Goal: Task Accomplishment & Management: Use online tool/utility

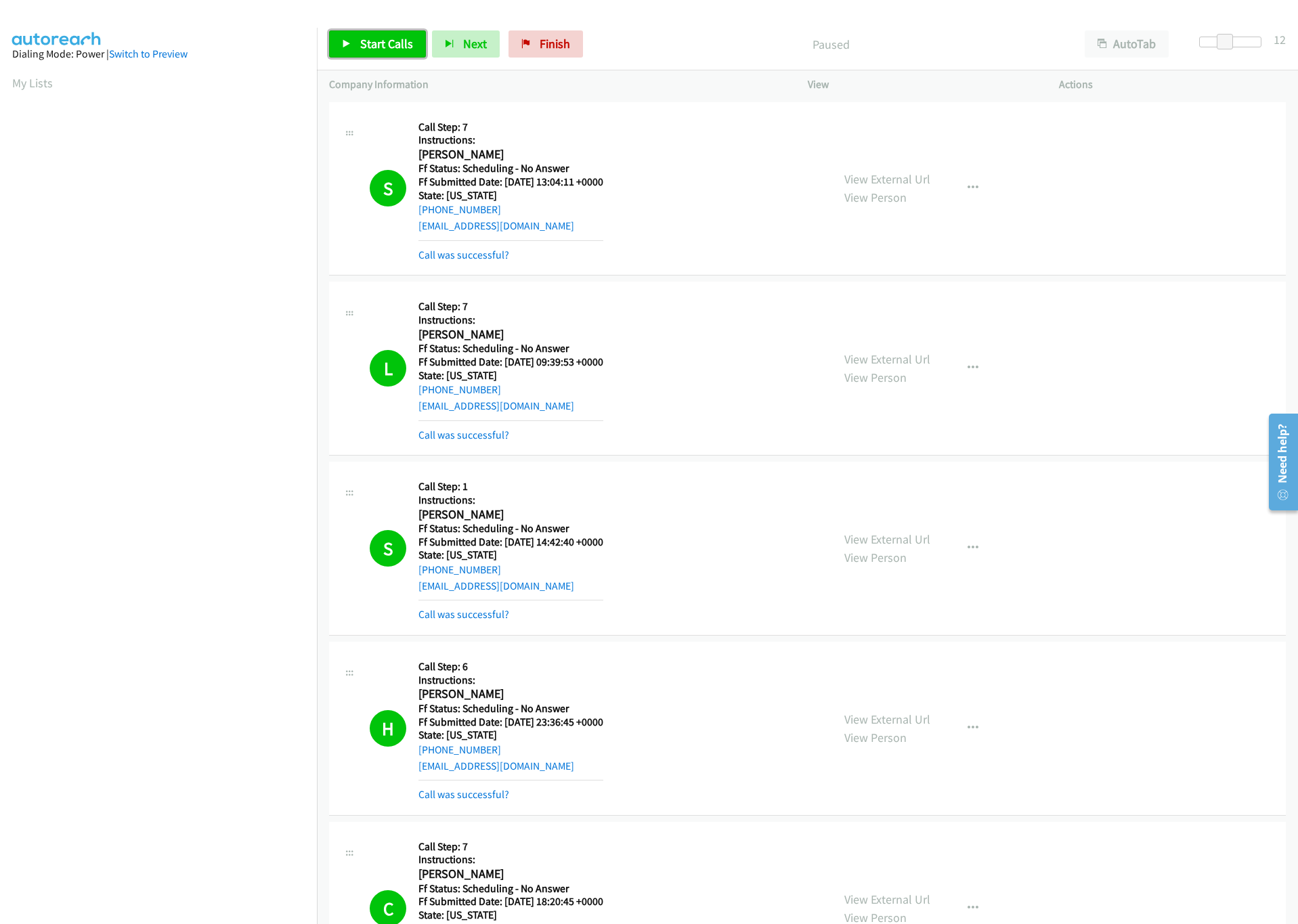
drag, startPoint x: 0, startPoint y: 0, endPoint x: 334, endPoint y: 51, distance: 337.9
click at [334, 51] on link "Start Calls" at bounding box center [377, 43] width 97 height 27
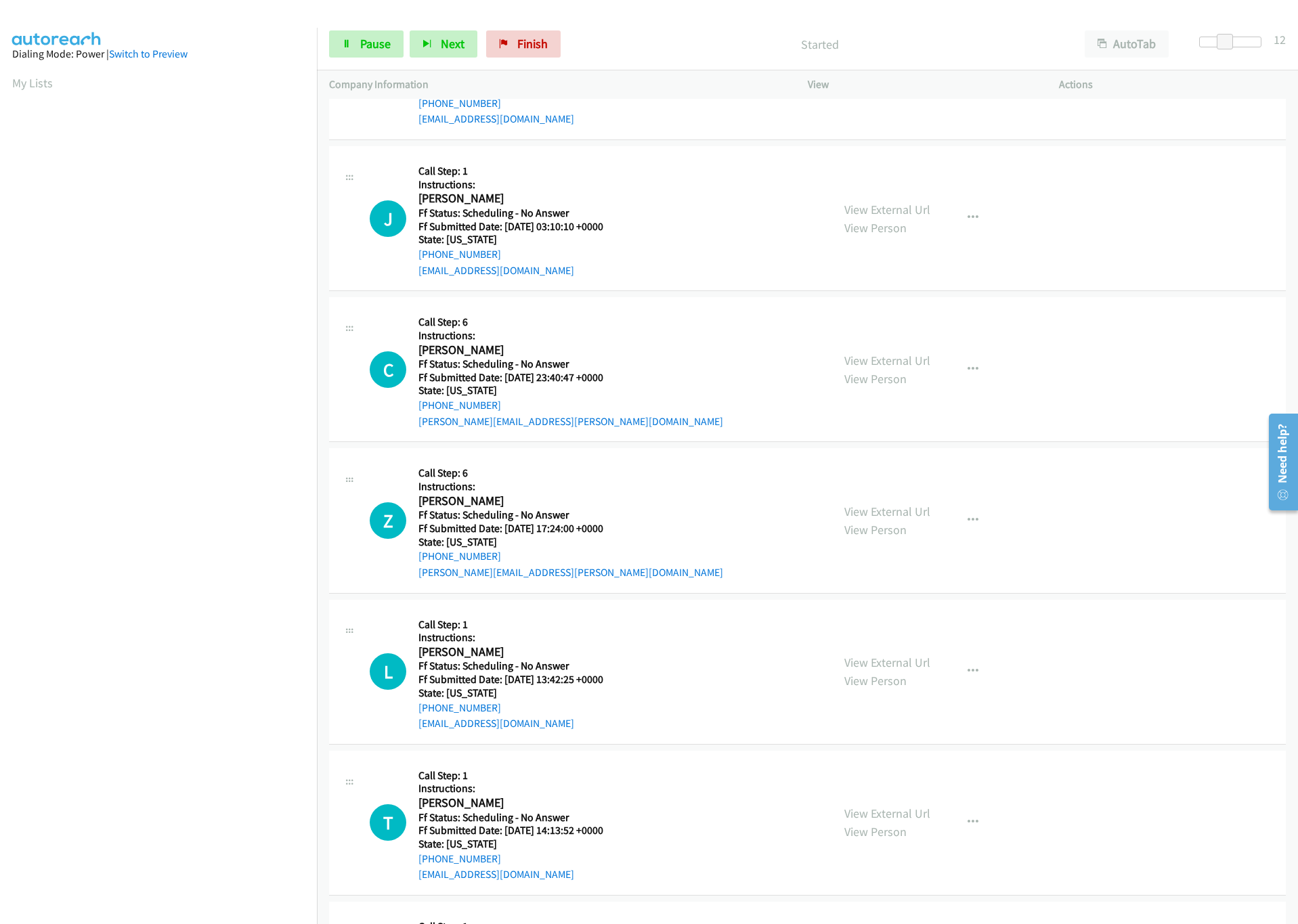
scroll to position [2034, 0]
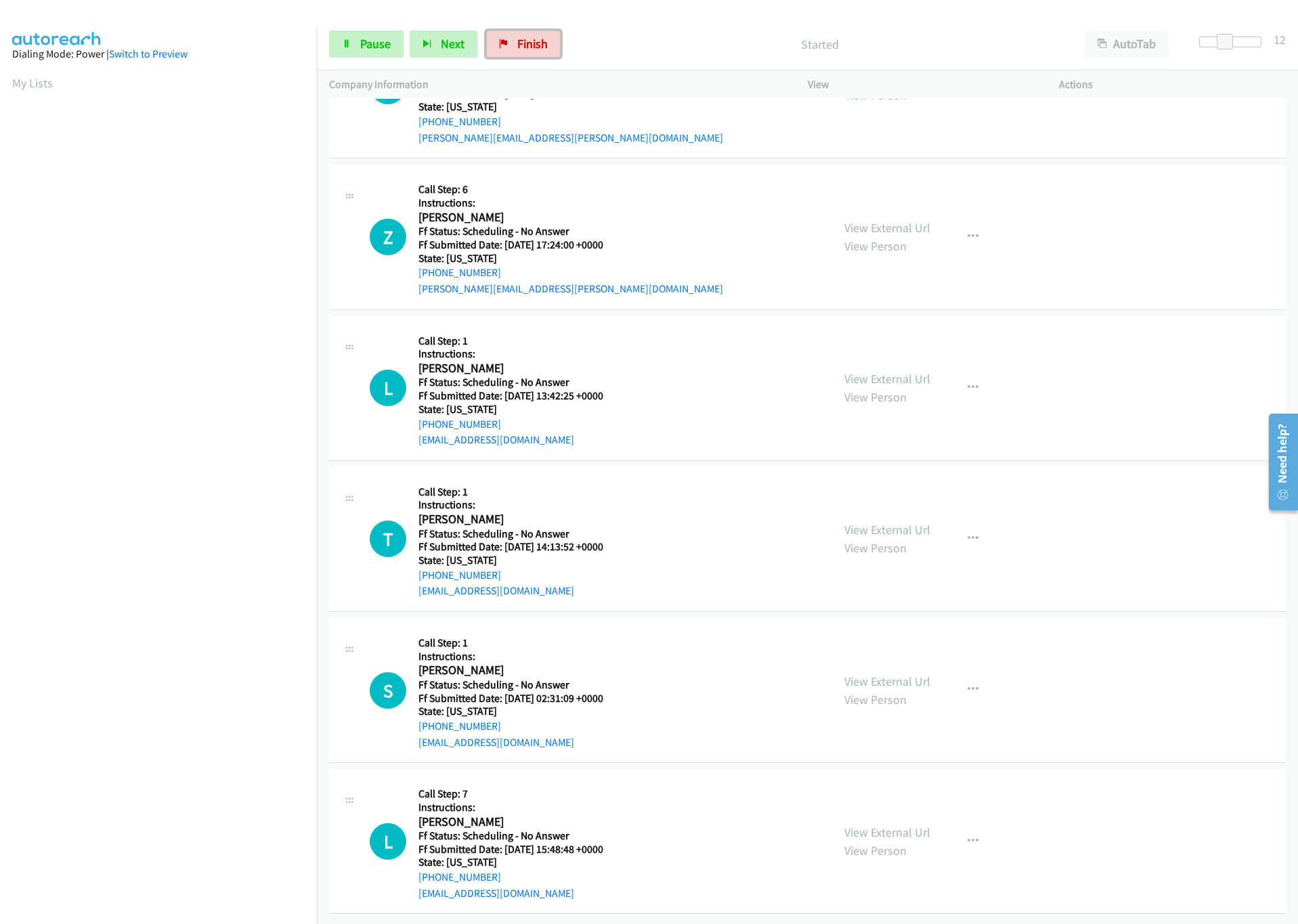
drag, startPoint x: 504, startPoint y: 43, endPoint x: 697, endPoint y: 75, distance: 195.6
click at [504, 43] on icon at bounding box center [504, 45] width 10 height 10
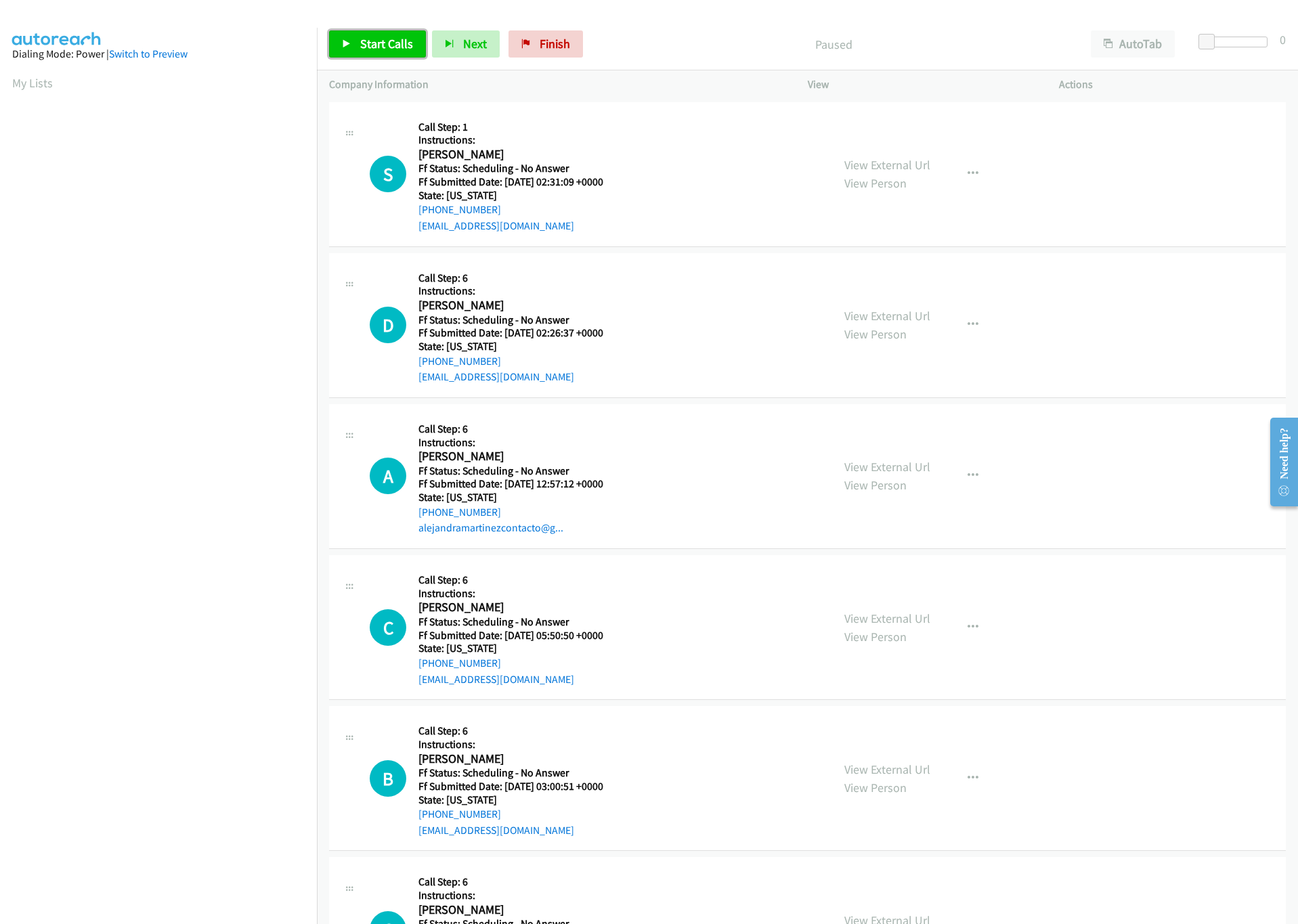
click at [400, 45] on span "Start Calls" at bounding box center [386, 43] width 53 height 15
click at [1226, 41] on div at bounding box center [1230, 41] width 62 height 11
click at [1229, 43] on span at bounding box center [1222, 41] width 16 height 16
click at [1233, 43] on div at bounding box center [1230, 41] width 62 height 11
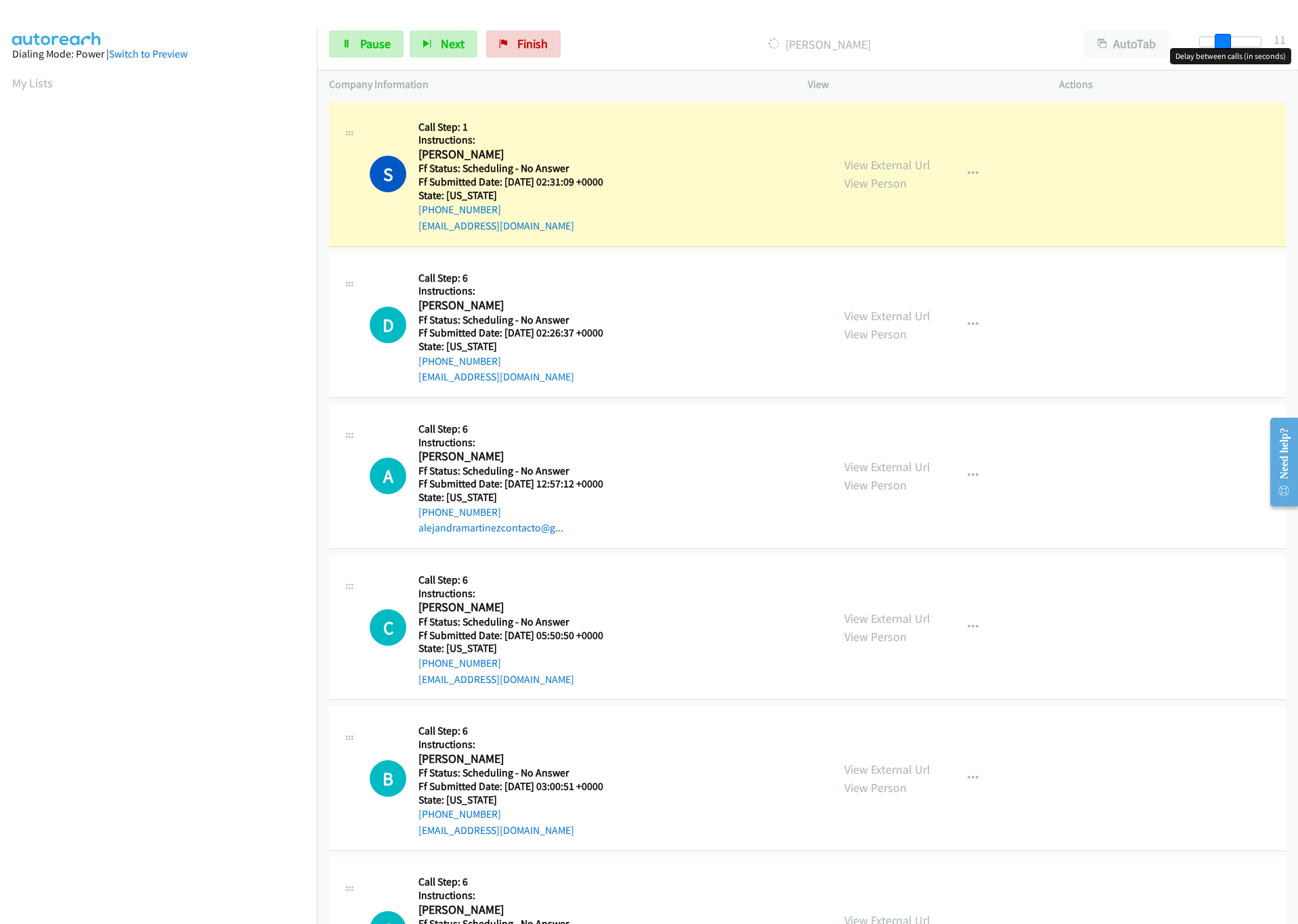
click at [1221, 46] on div at bounding box center [1230, 41] width 62 height 11
click at [861, 161] on link "View External Url" at bounding box center [887, 165] width 86 height 15
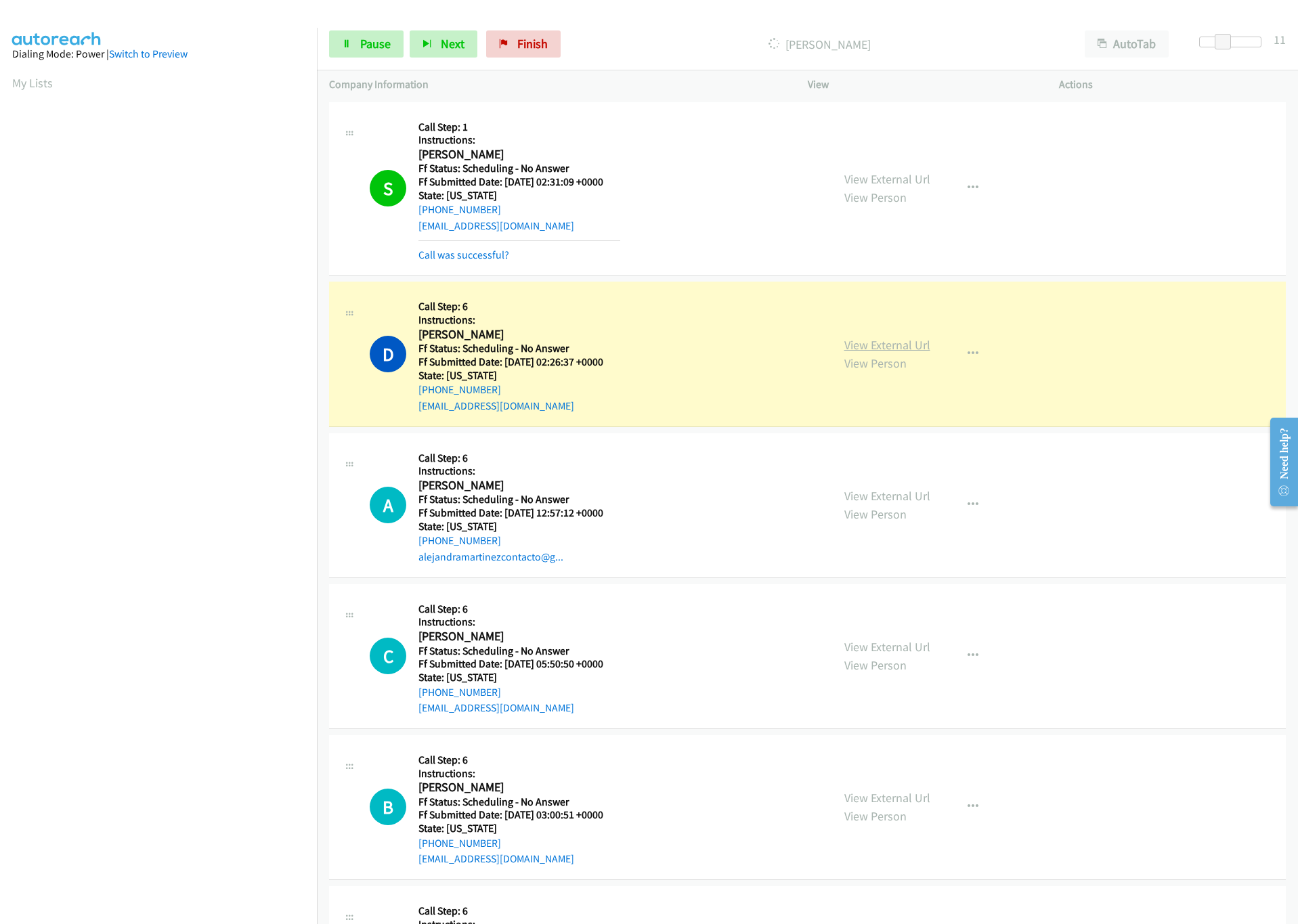
click at [890, 337] on link "View External Url" at bounding box center [887, 345] width 86 height 15
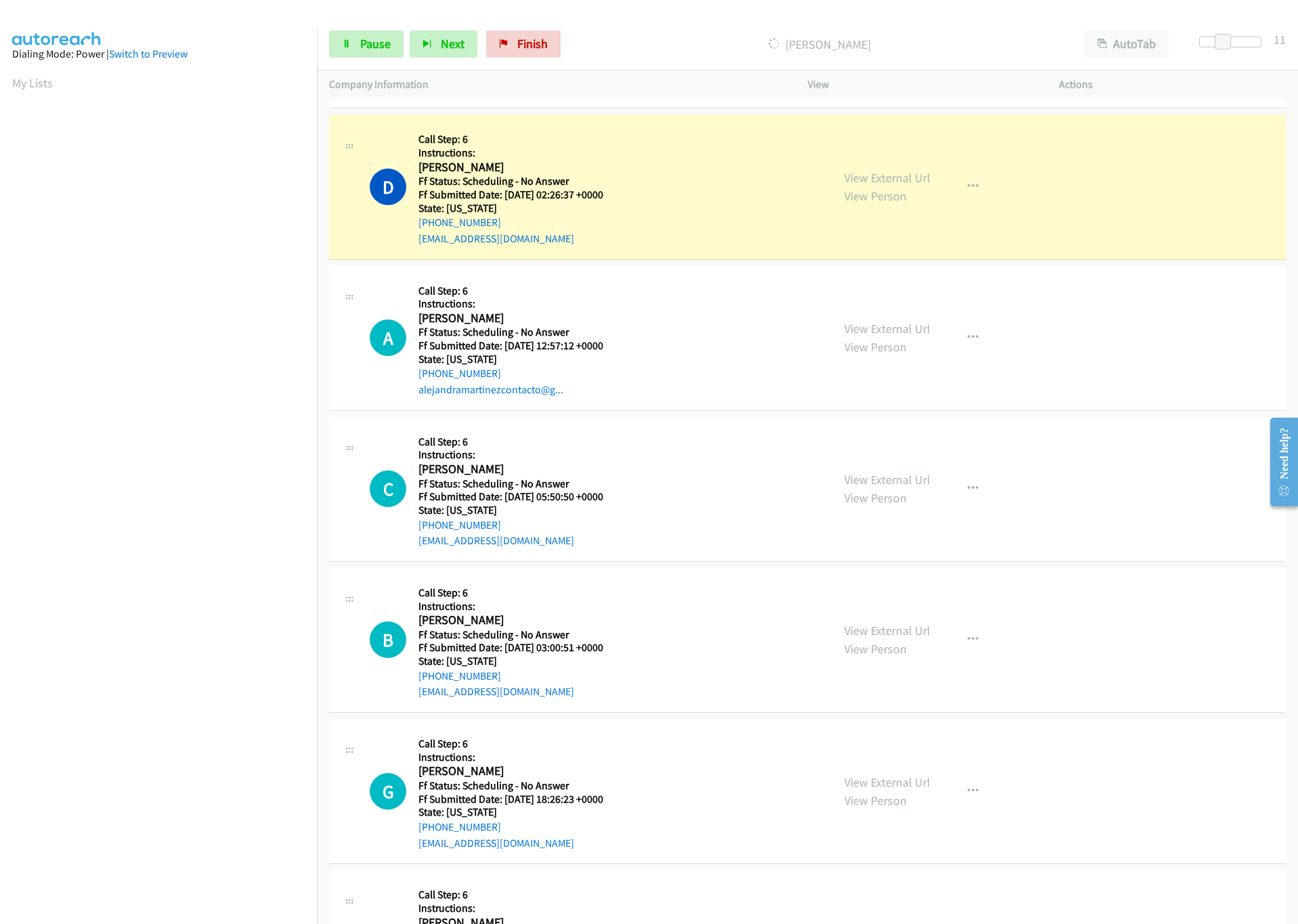
scroll to position [203, 0]
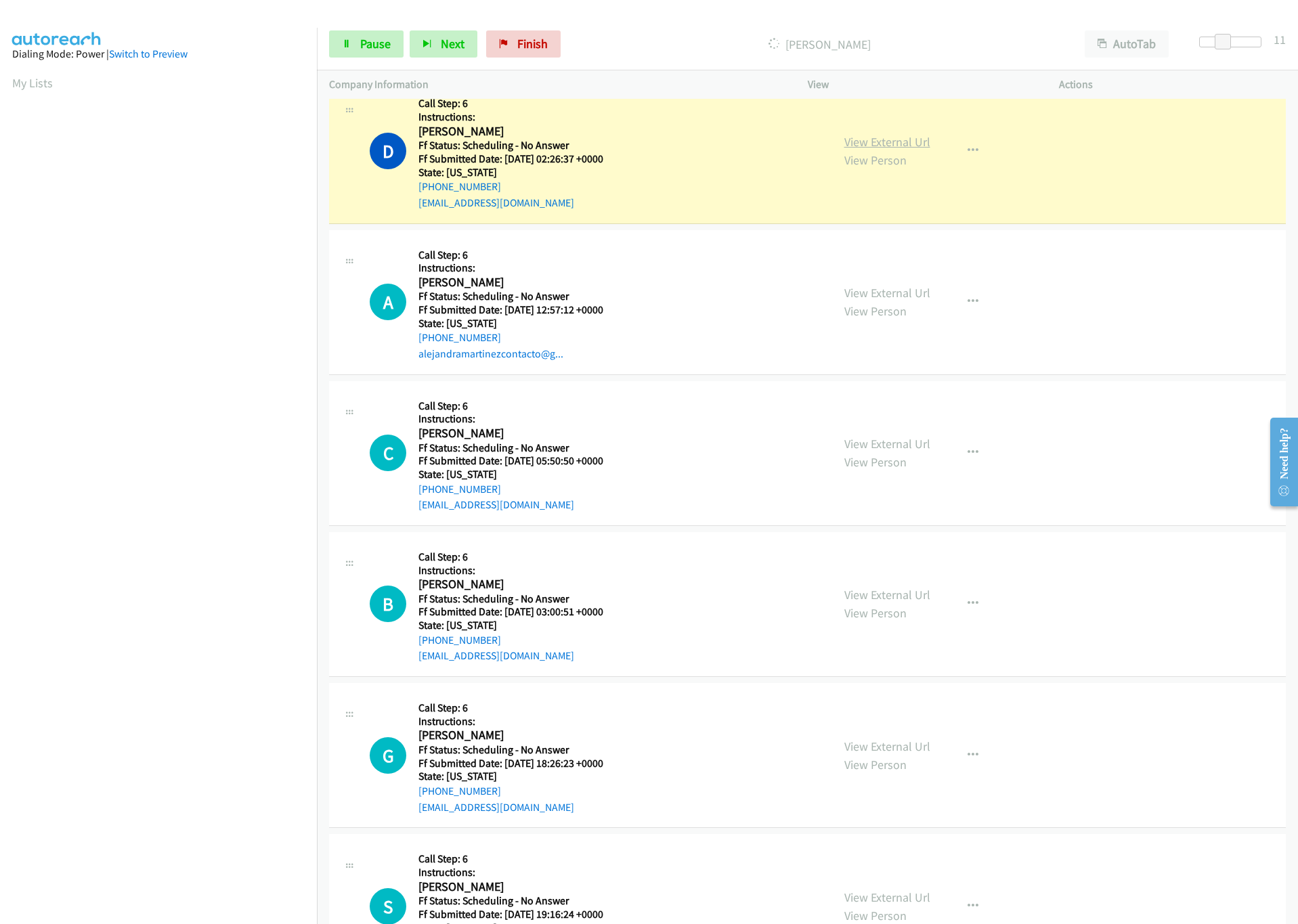
click at [917, 142] on link "View External Url" at bounding box center [887, 142] width 86 height 15
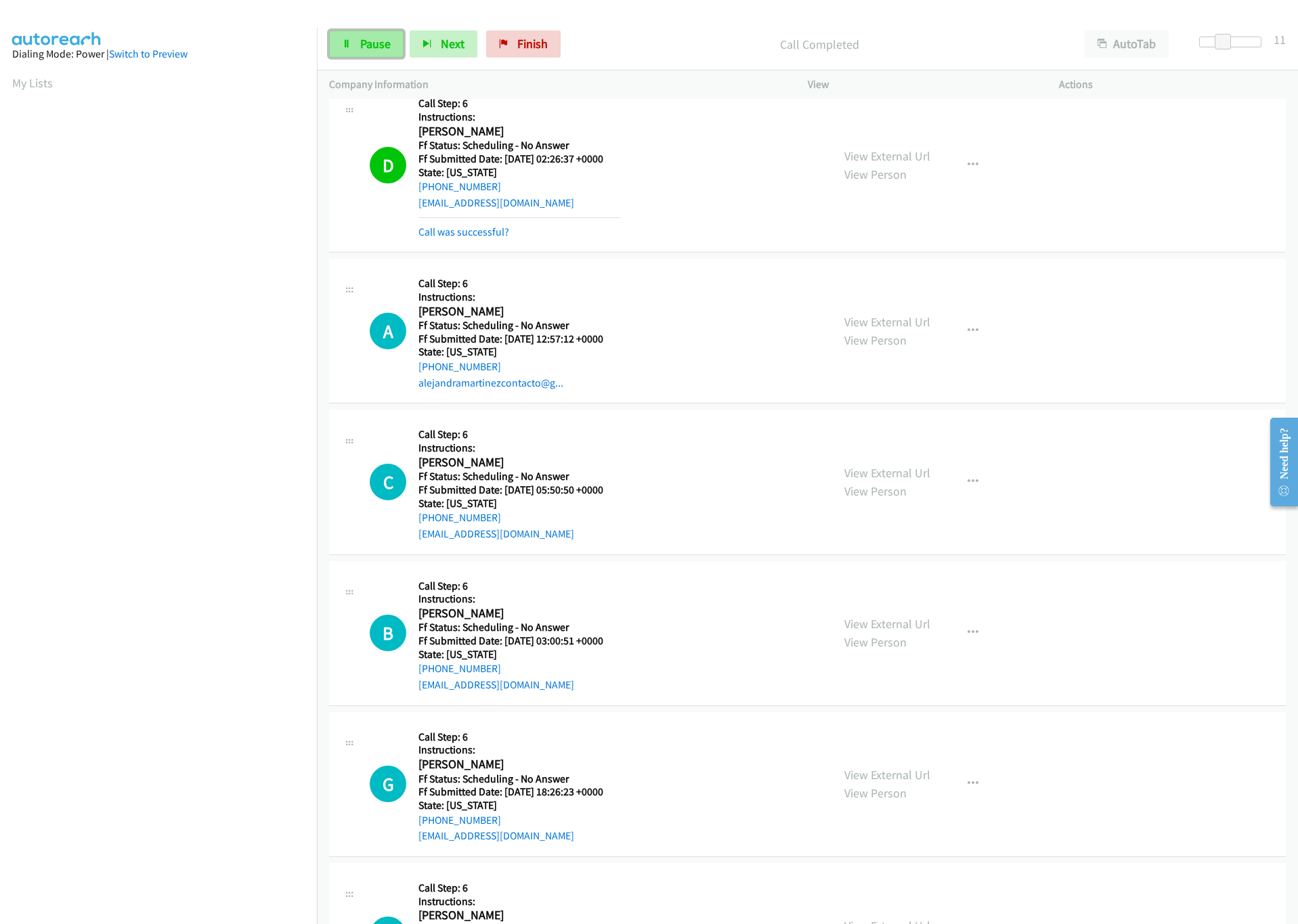
click at [370, 53] on link "Pause" at bounding box center [366, 43] width 74 height 27
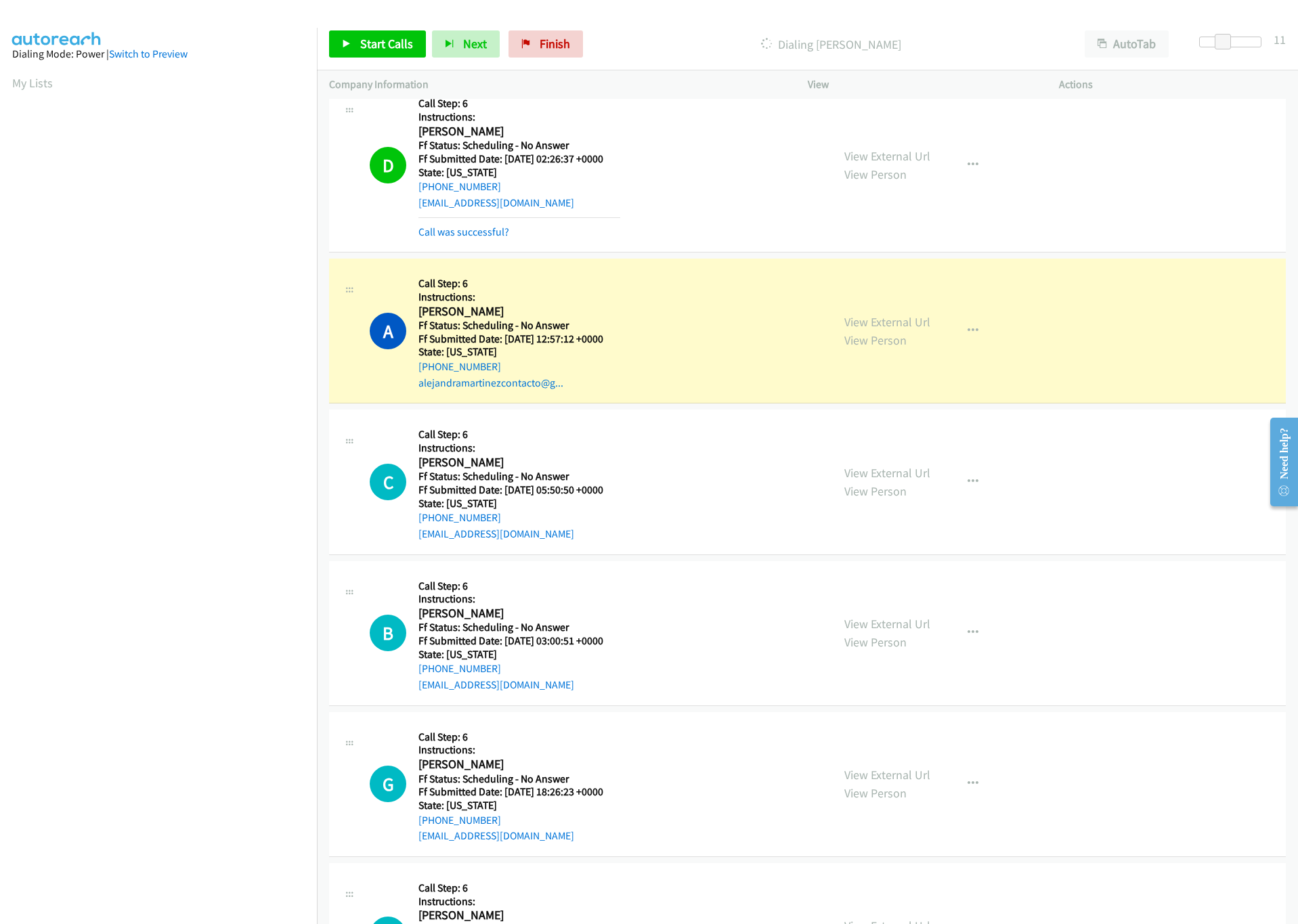
drag, startPoint x: 114, startPoint y: 754, endPoint x: 112, endPoint y: 746, distance: 8.2
click at [112, 749] on aside "Dialing Mode: Power | Switch to Preview My Lists" at bounding box center [159, 403] width 317 height 749
click at [914, 325] on link "View External Url" at bounding box center [887, 322] width 86 height 15
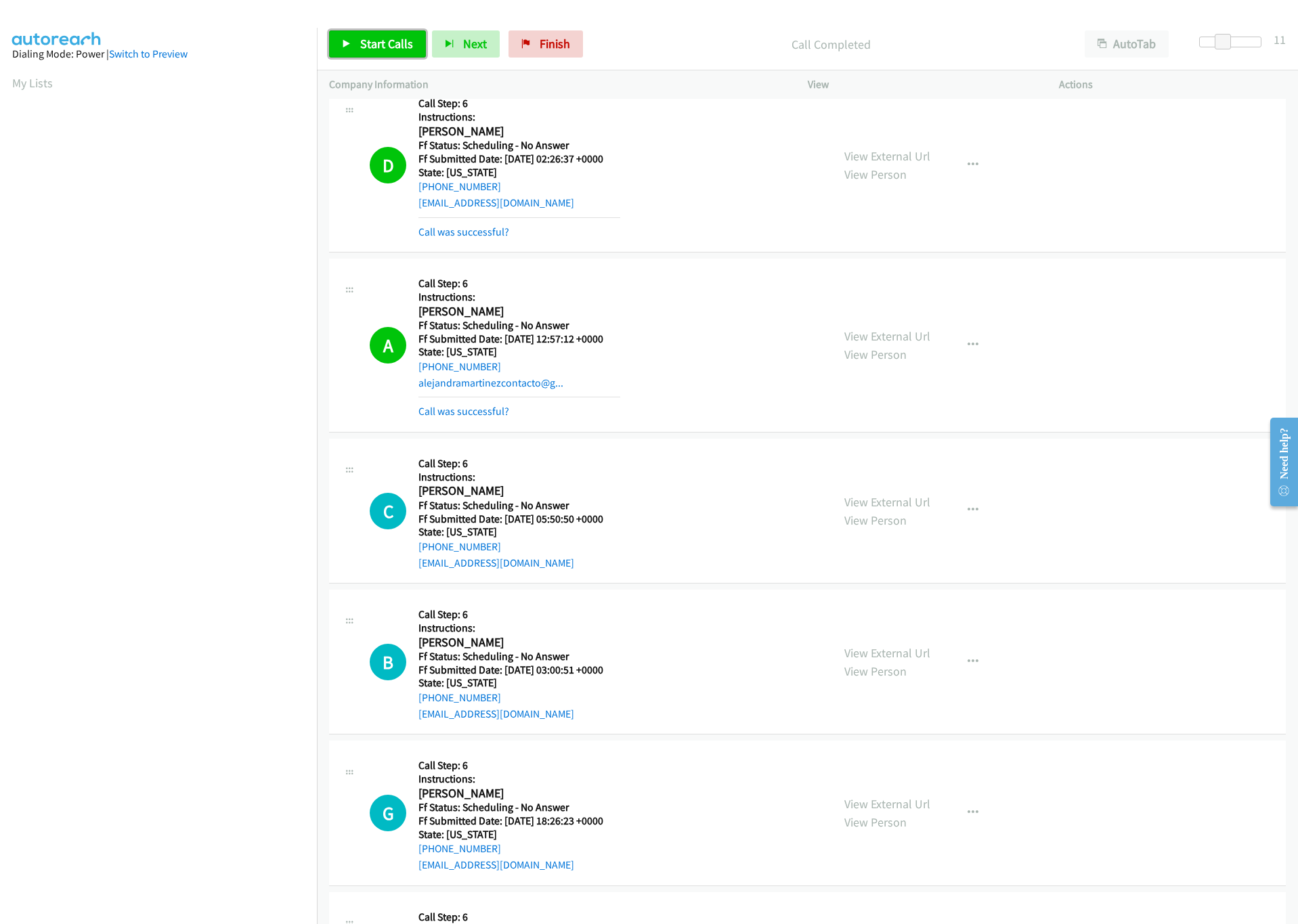
click at [335, 46] on link "Start Calls" at bounding box center [377, 43] width 97 height 27
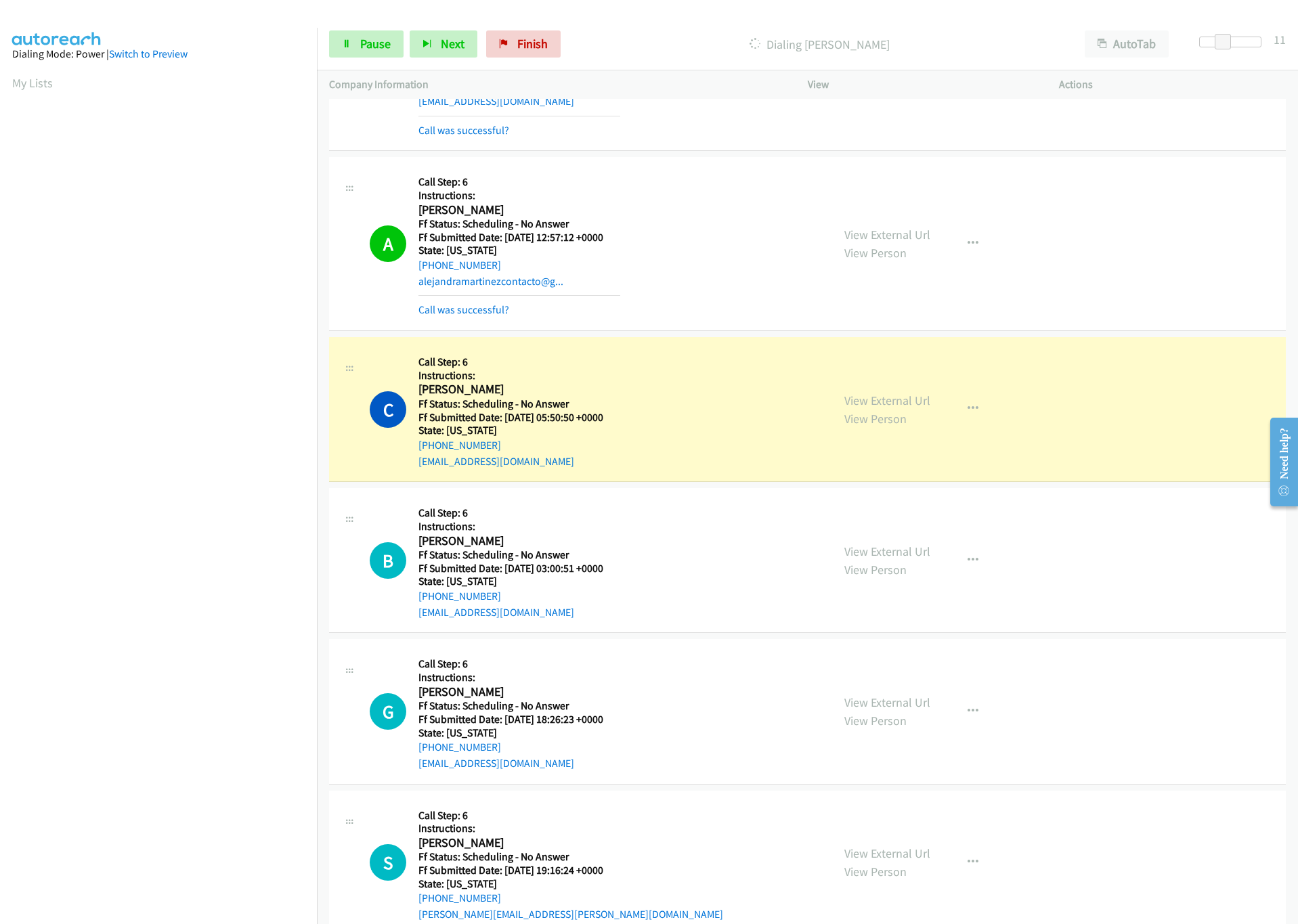
scroll to position [406, 0]
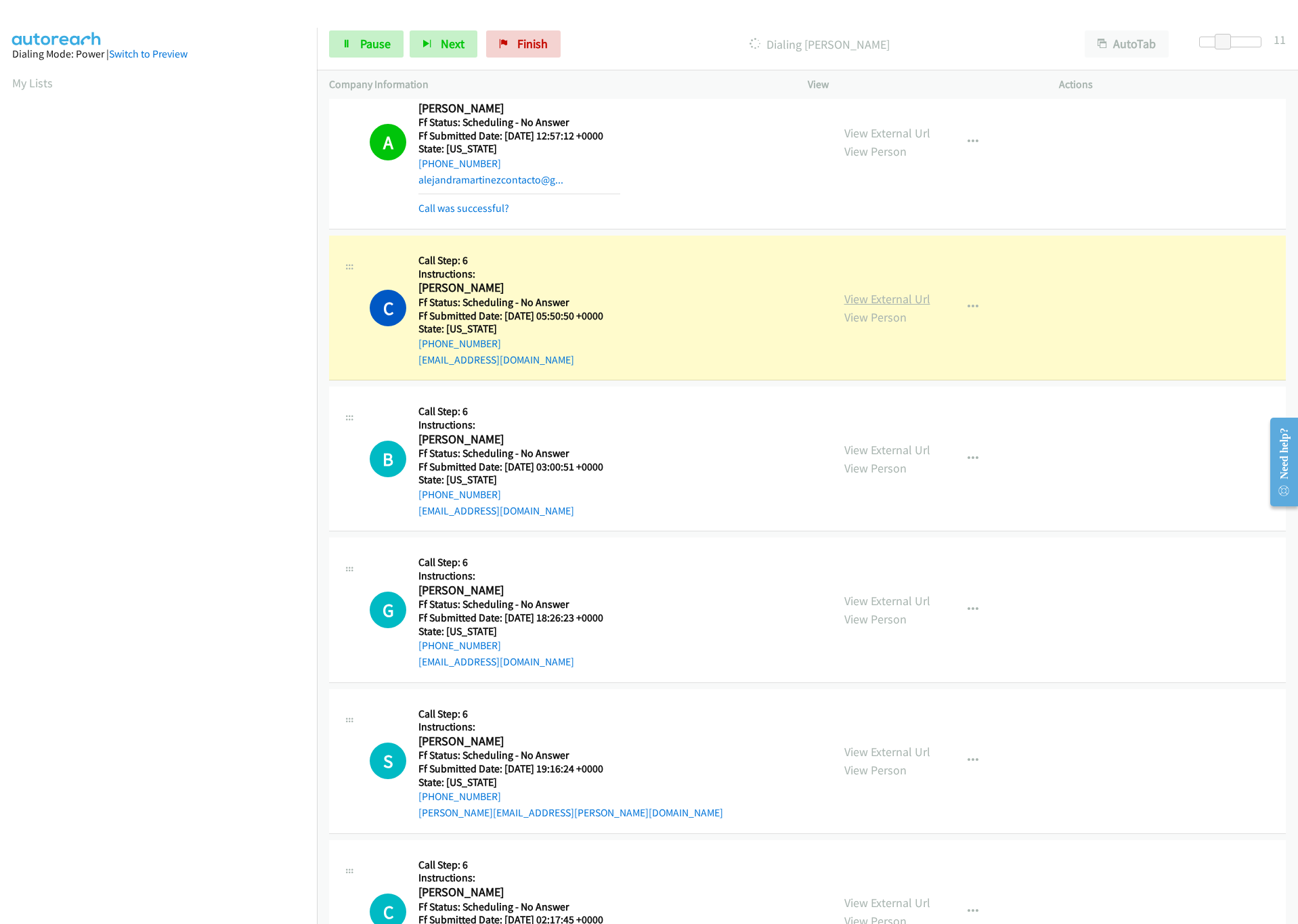
click at [872, 295] on link "View External Url" at bounding box center [887, 299] width 86 height 15
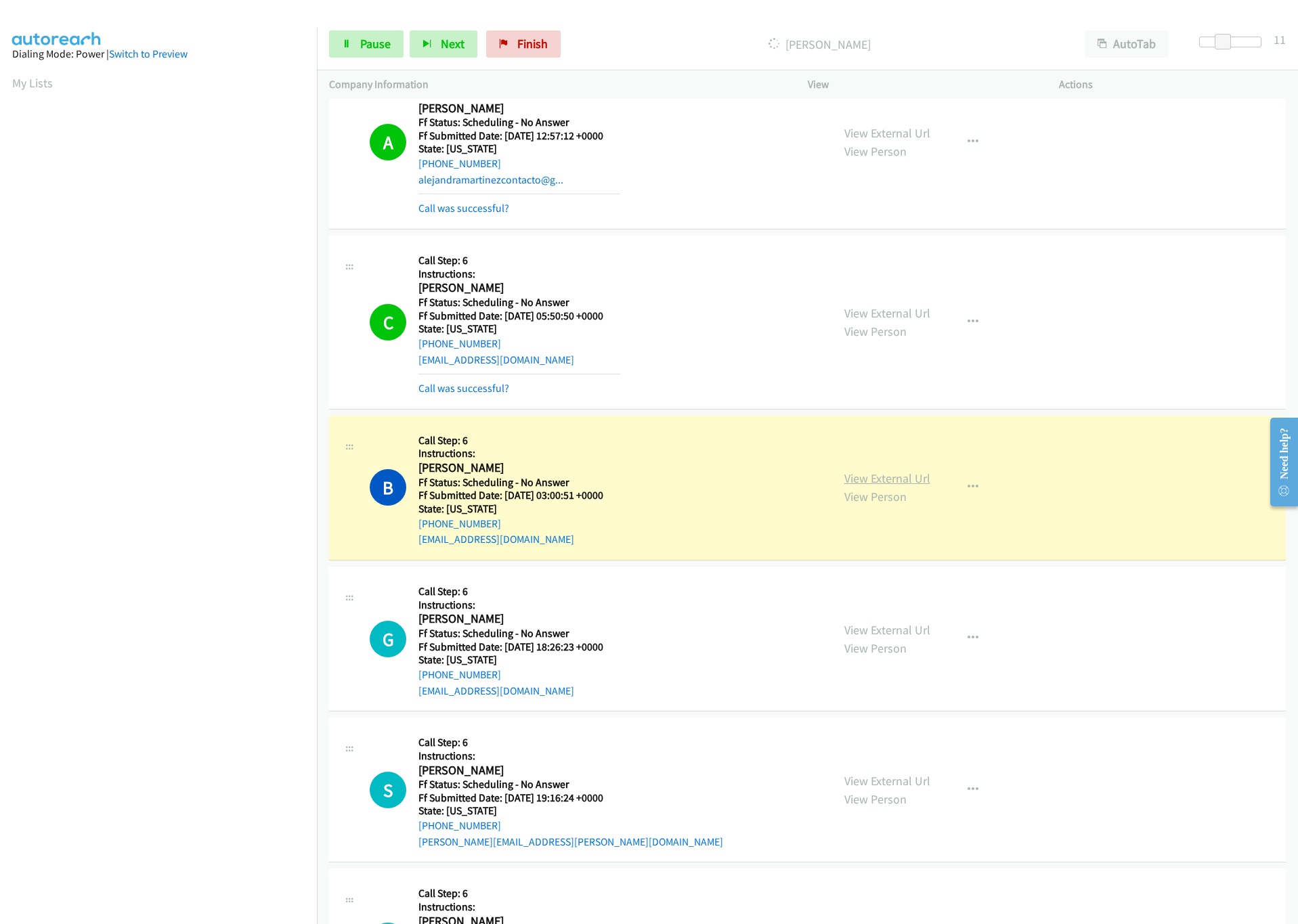
click at [897, 481] on link "View External Url" at bounding box center [887, 478] width 86 height 15
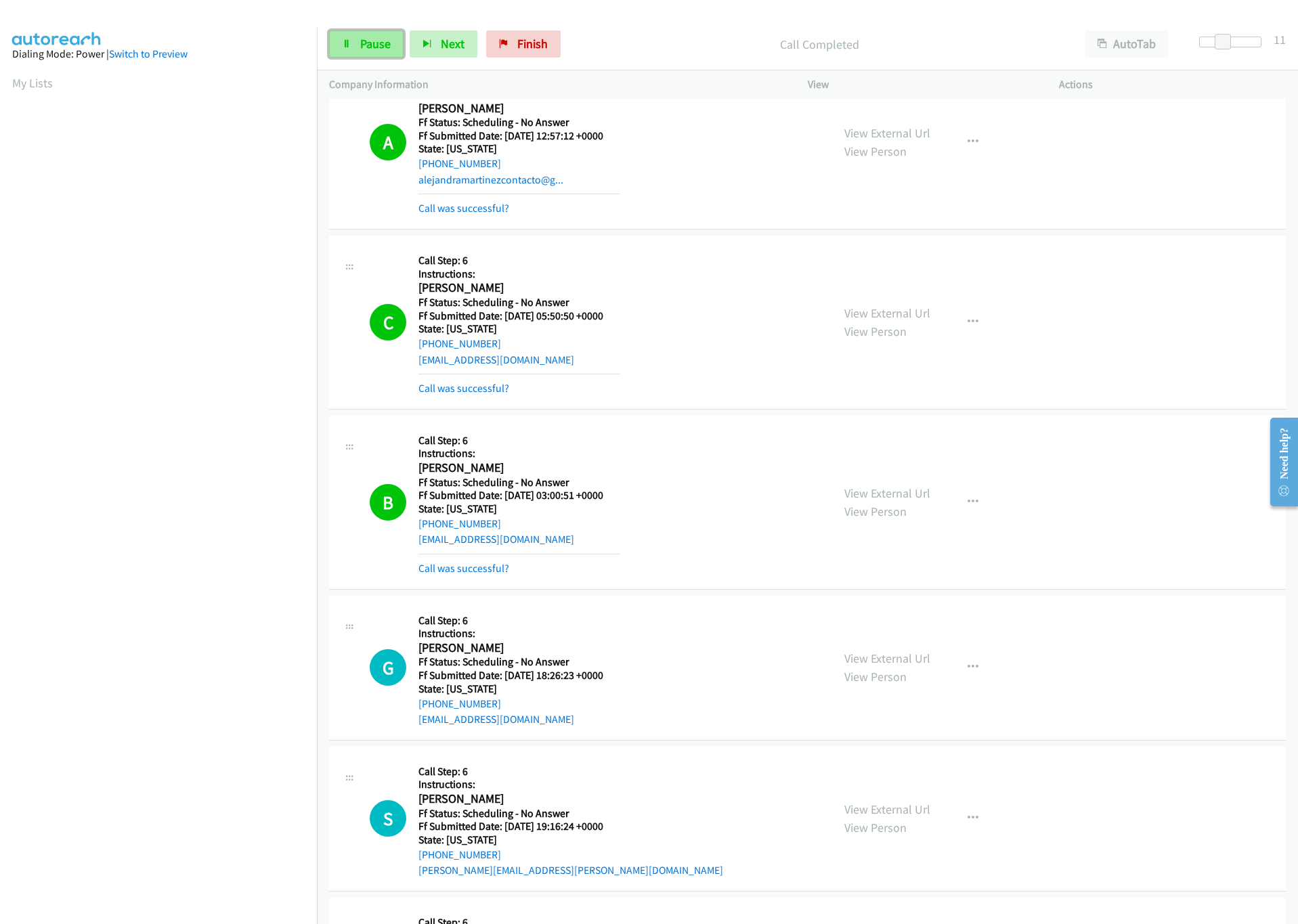
click at [373, 35] on link "Pause" at bounding box center [366, 43] width 74 height 27
